Goal: Check status: Check status

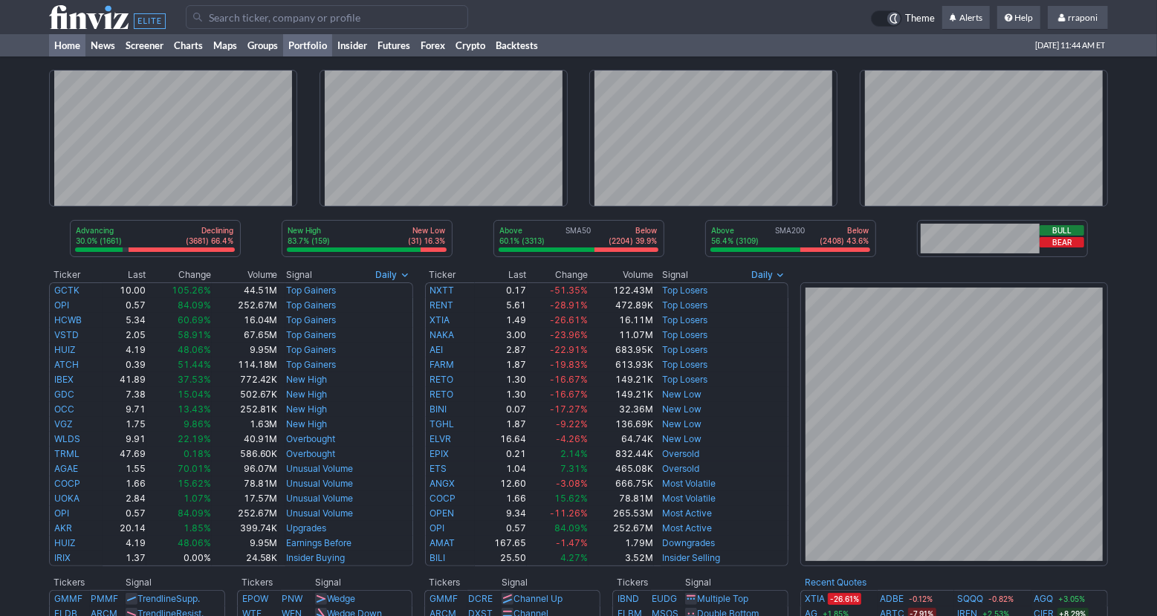
click at [320, 46] on link "Portfolio" at bounding box center [307, 45] width 49 height 22
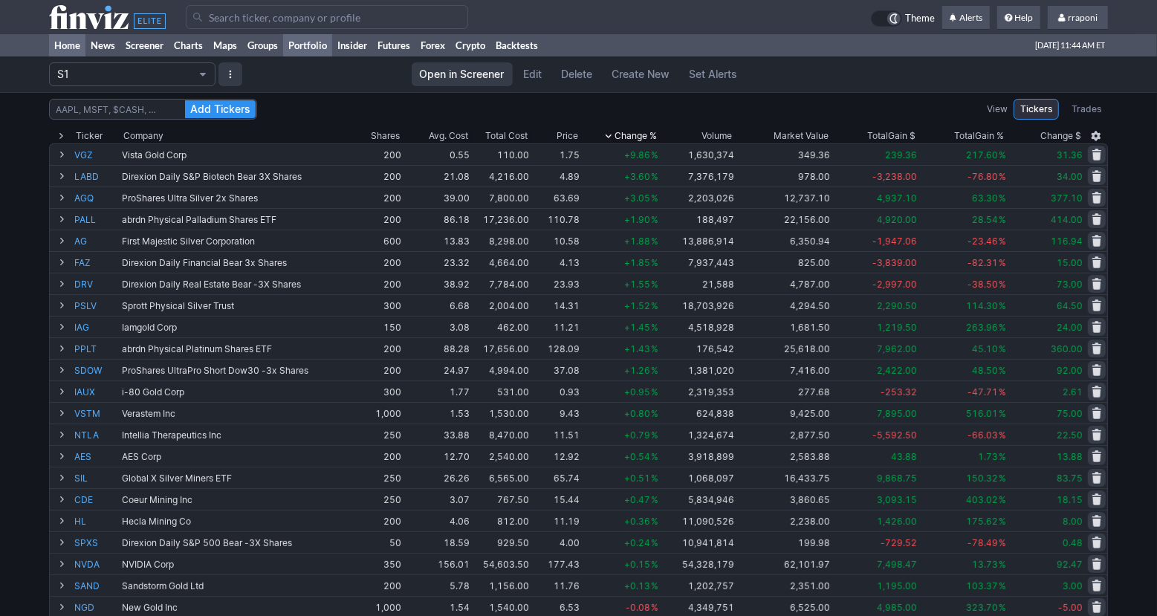
click at [84, 42] on link "Home" at bounding box center [67, 45] width 36 height 22
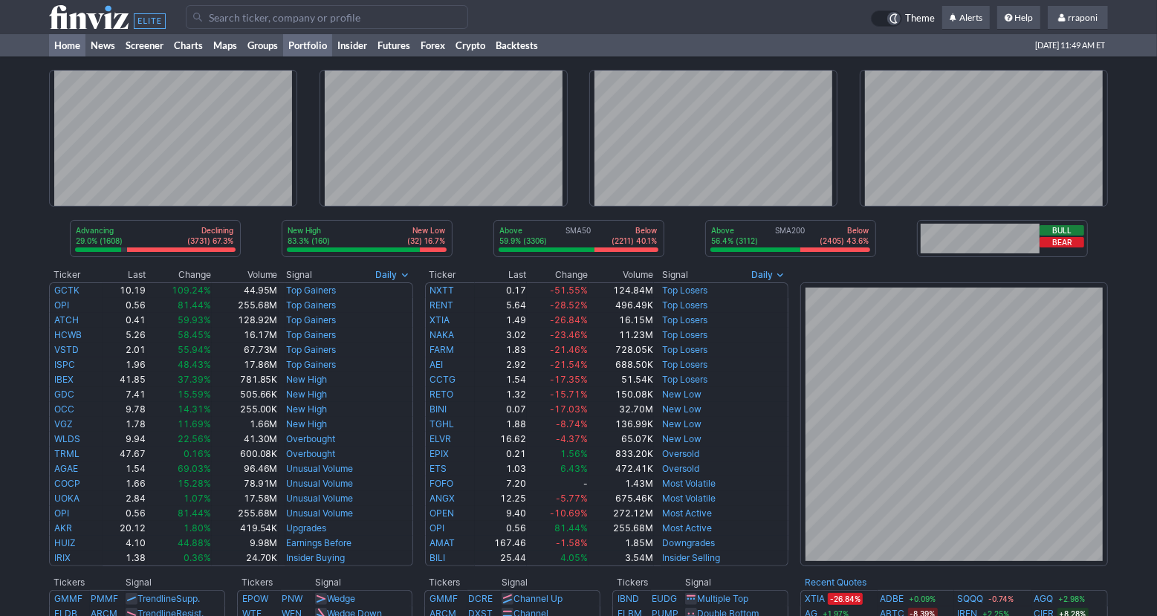
click at [319, 42] on link "Portfolio" at bounding box center [307, 45] width 49 height 22
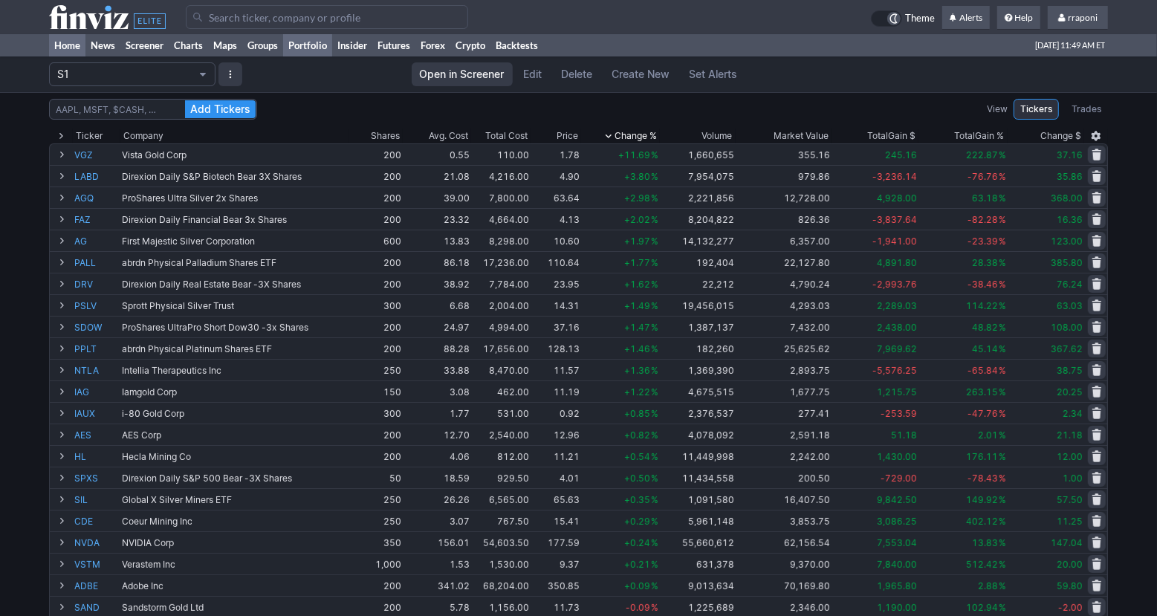
click at [83, 35] on link "Home" at bounding box center [67, 45] width 36 height 22
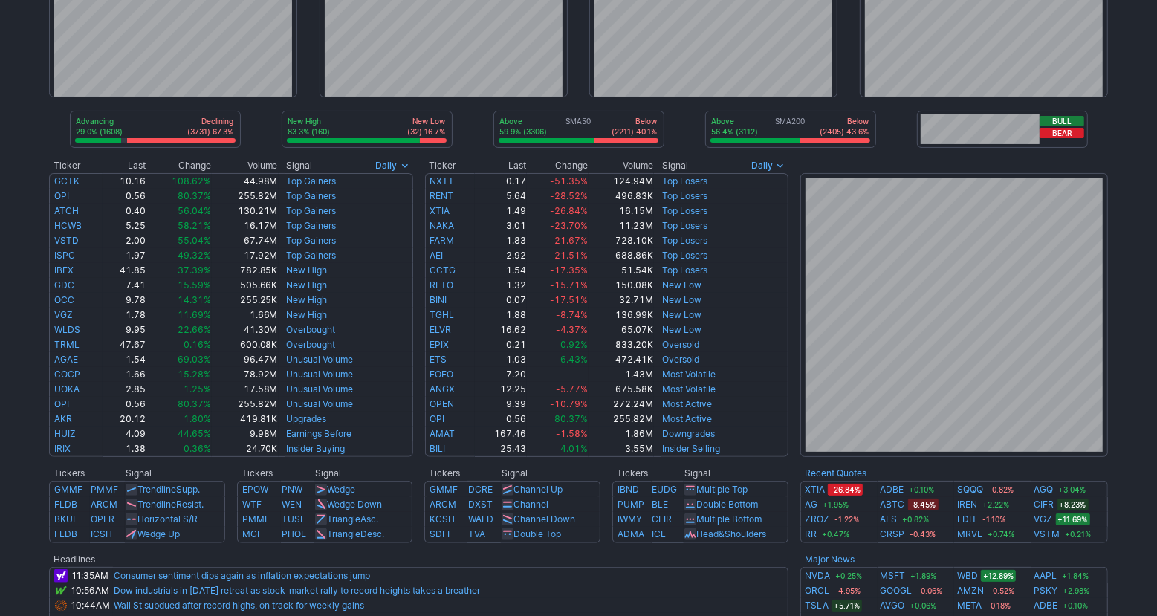
scroll to position [110, 0]
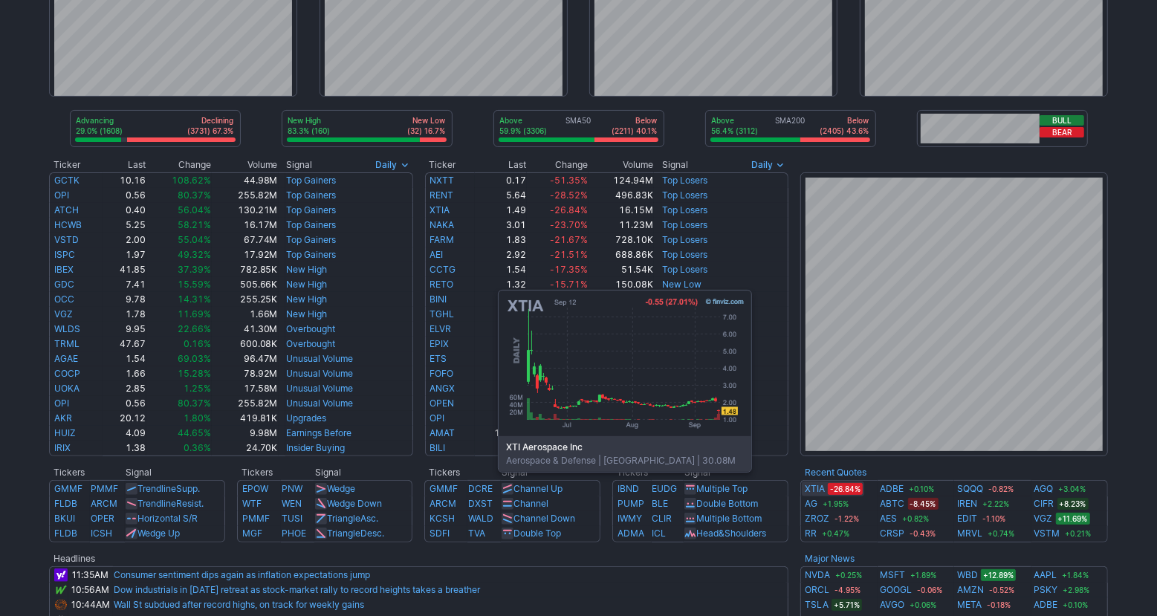
click at [817, 494] on link "XTIA" at bounding box center [815, 489] width 20 height 15
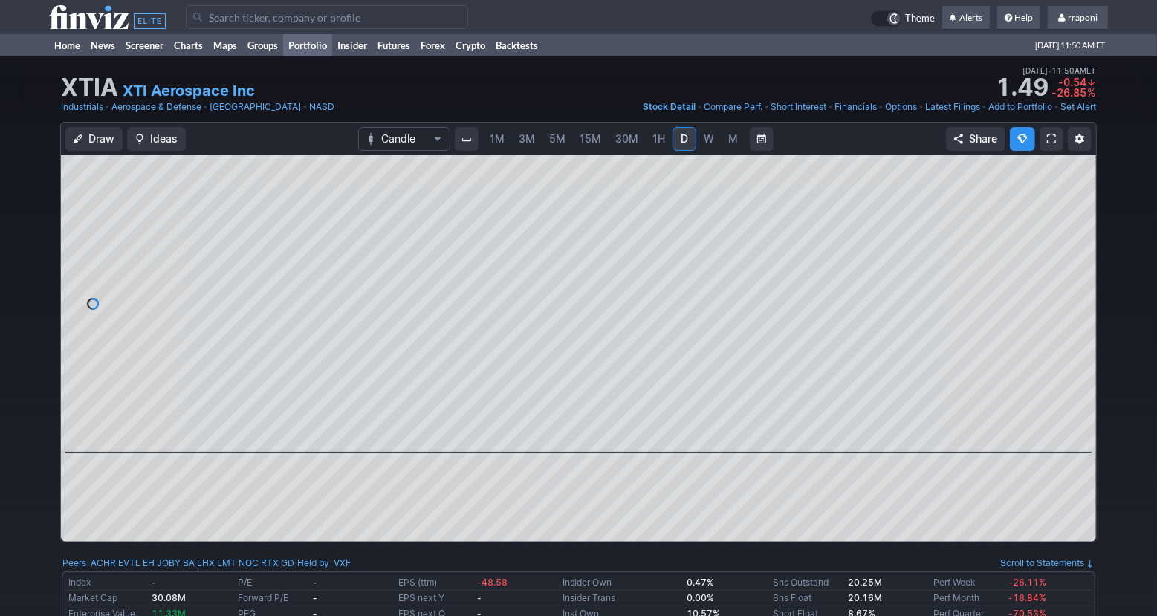
click at [304, 35] on link "Portfolio" at bounding box center [307, 45] width 49 height 22
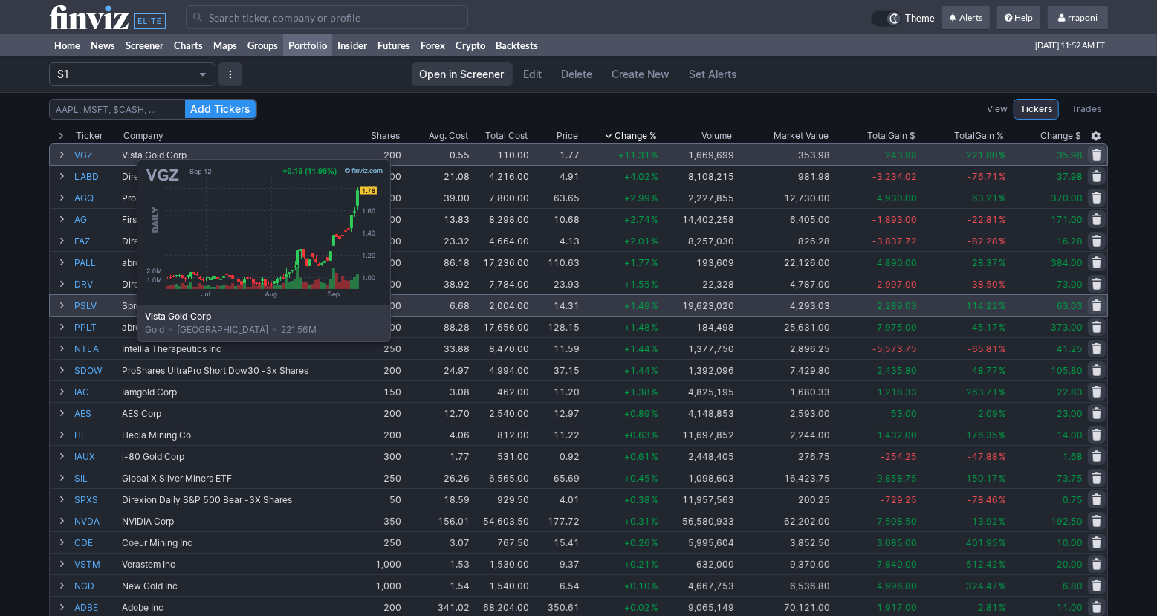
click at [100, 152] on link "VGZ" at bounding box center [96, 154] width 45 height 21
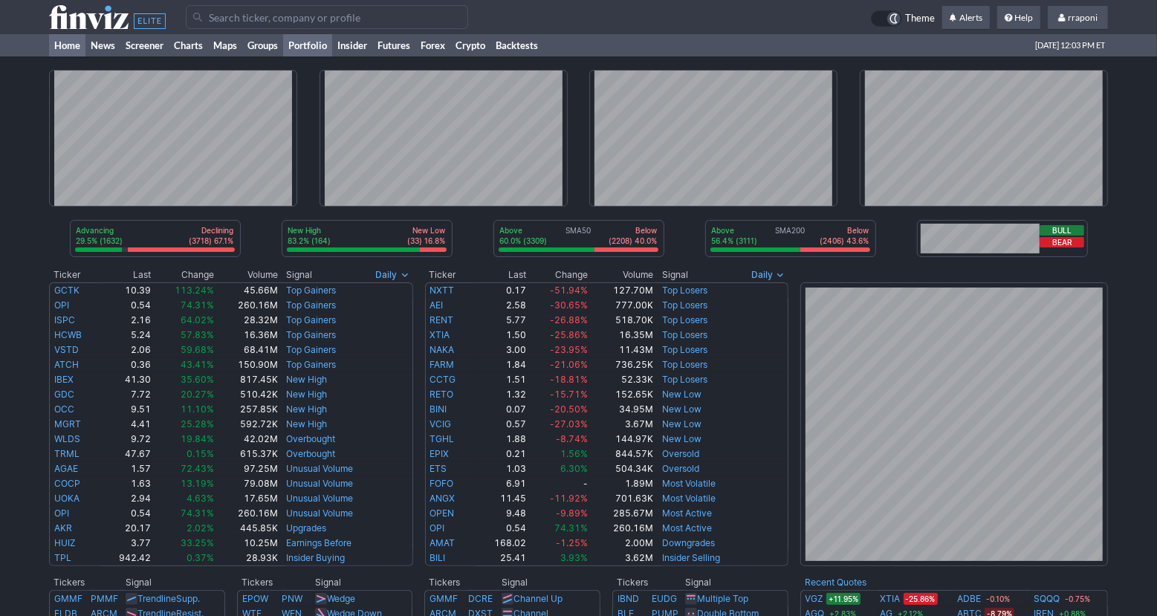
click at [329, 50] on link "Portfolio" at bounding box center [307, 45] width 49 height 22
